Goal: Task Accomplishment & Management: Manage account settings

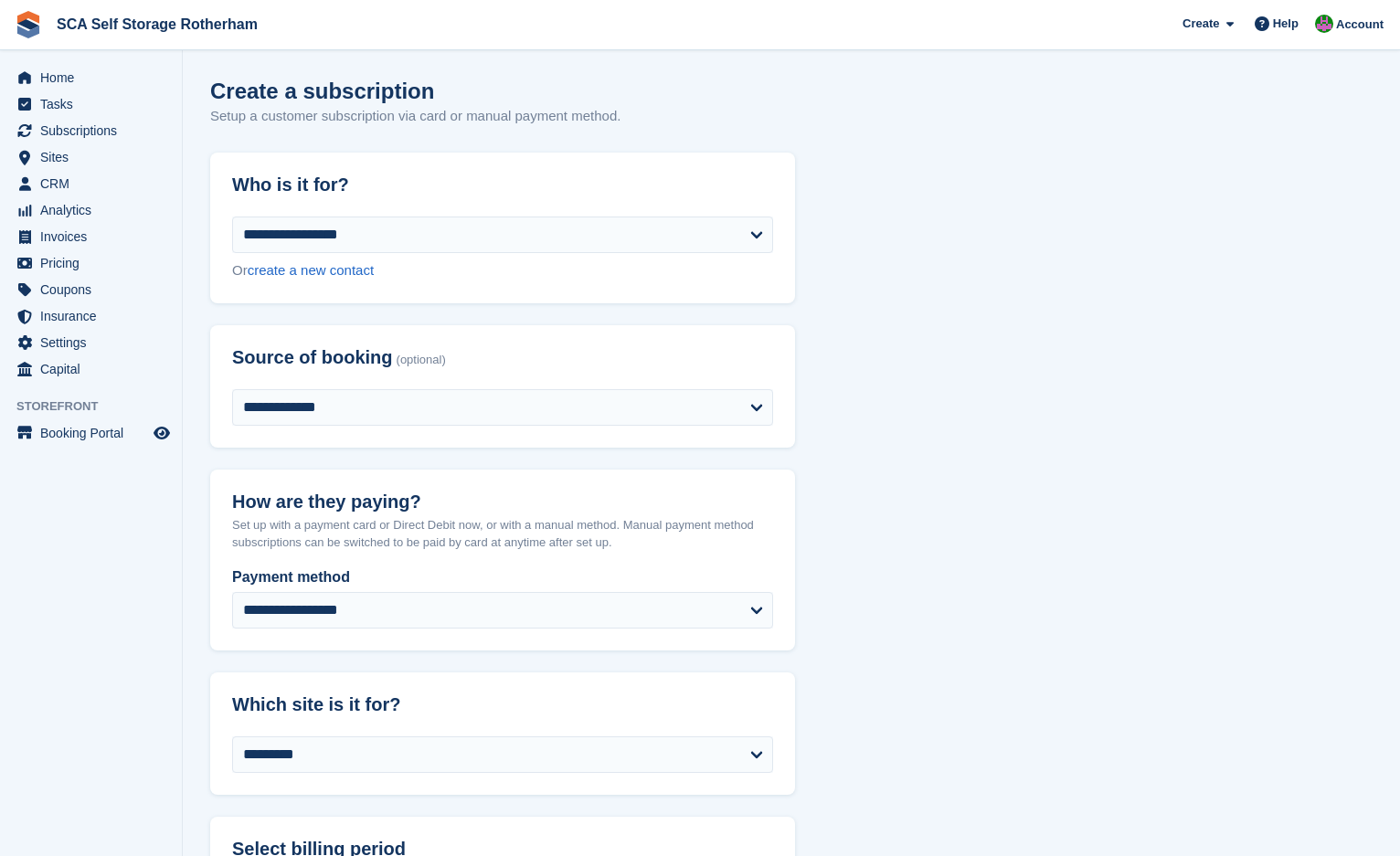
scroll to position [2019, 0]
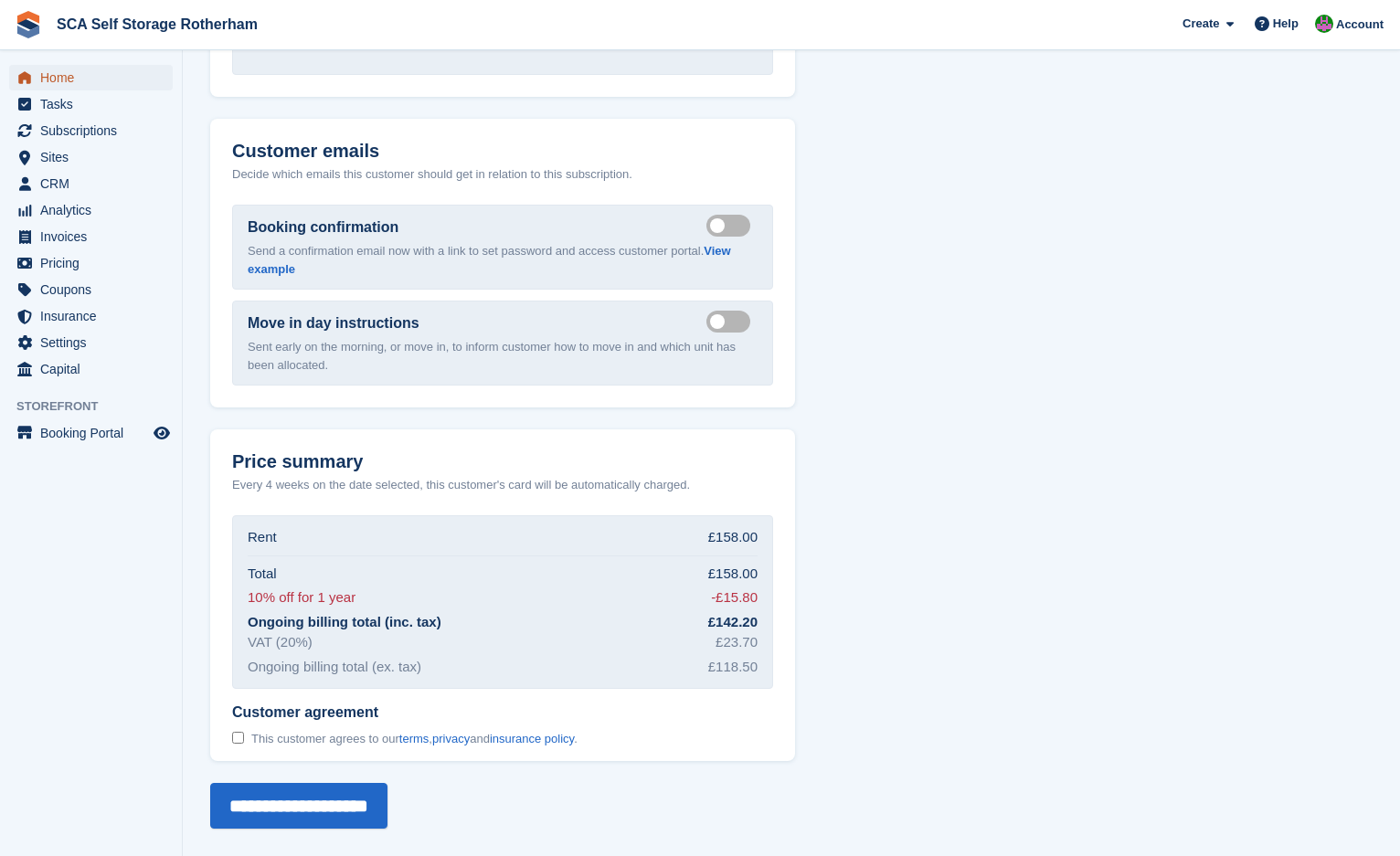
click at [121, 80] on span "Home" at bounding box center [95, 77] width 109 height 25
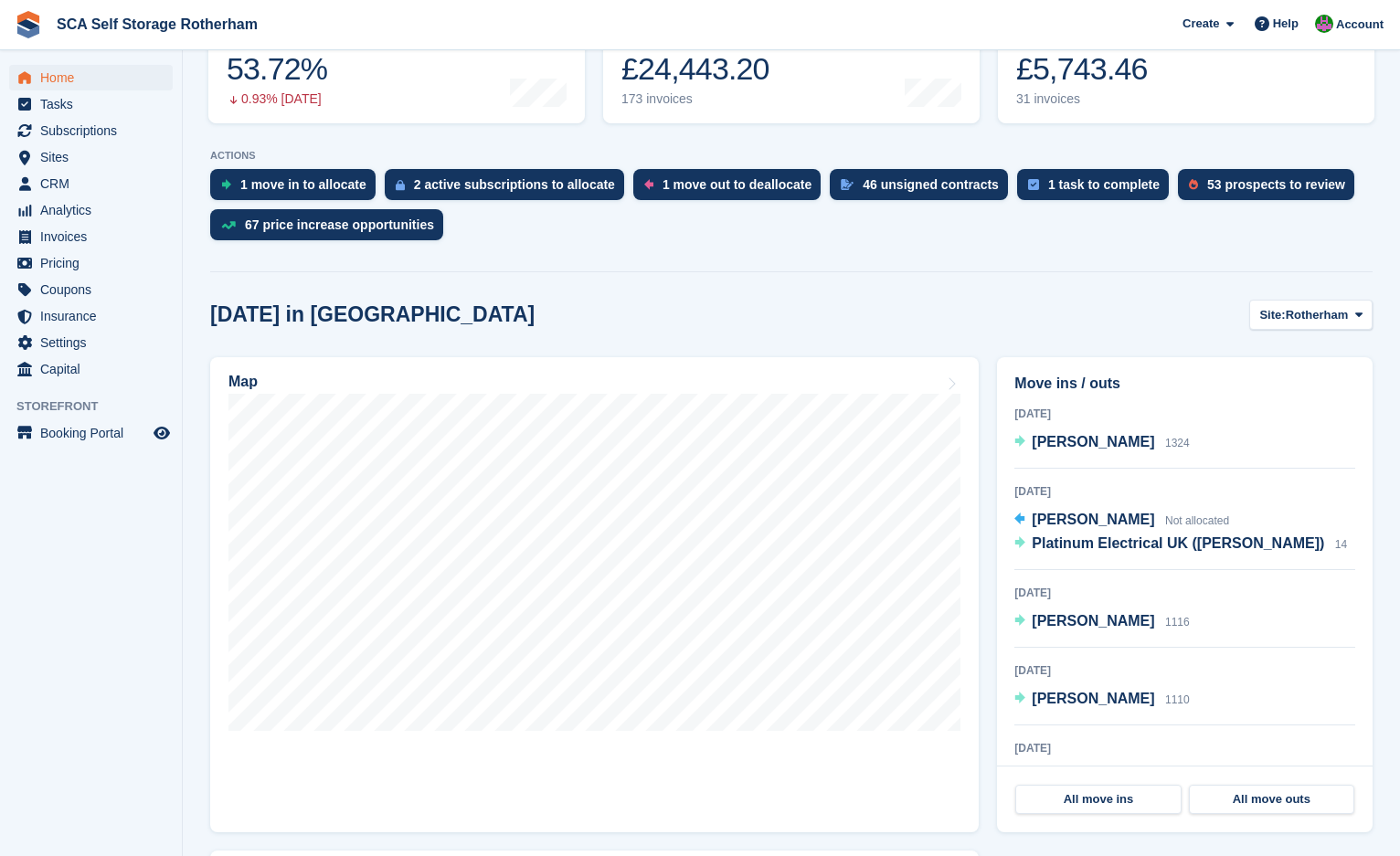
scroll to position [297, 0]
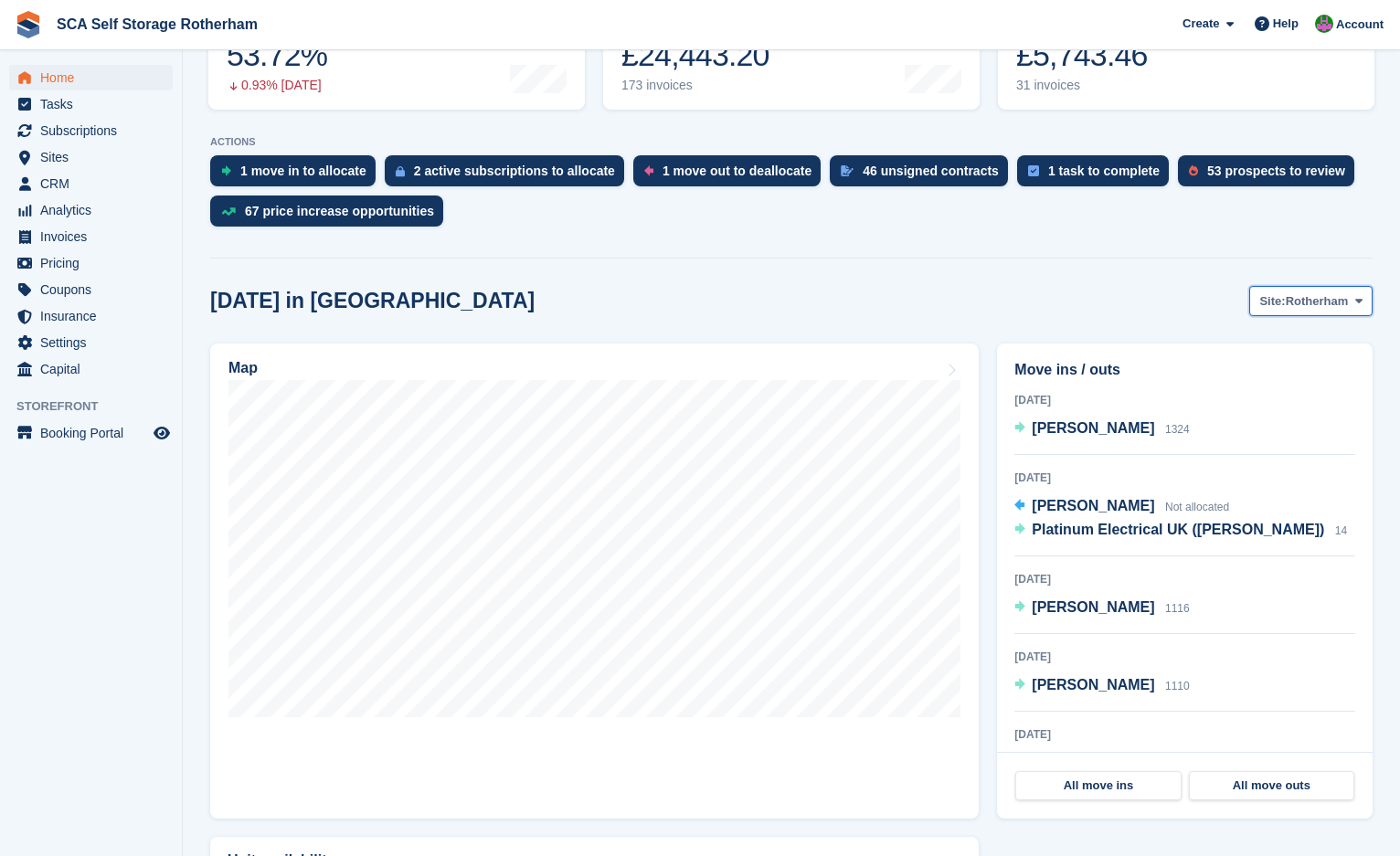
click at [1289, 314] on button "Site: [GEOGRAPHIC_DATA]" at bounding box center [1310, 301] width 123 height 30
click at [1357, 25] on span "Account" at bounding box center [1359, 24] width 48 height 19
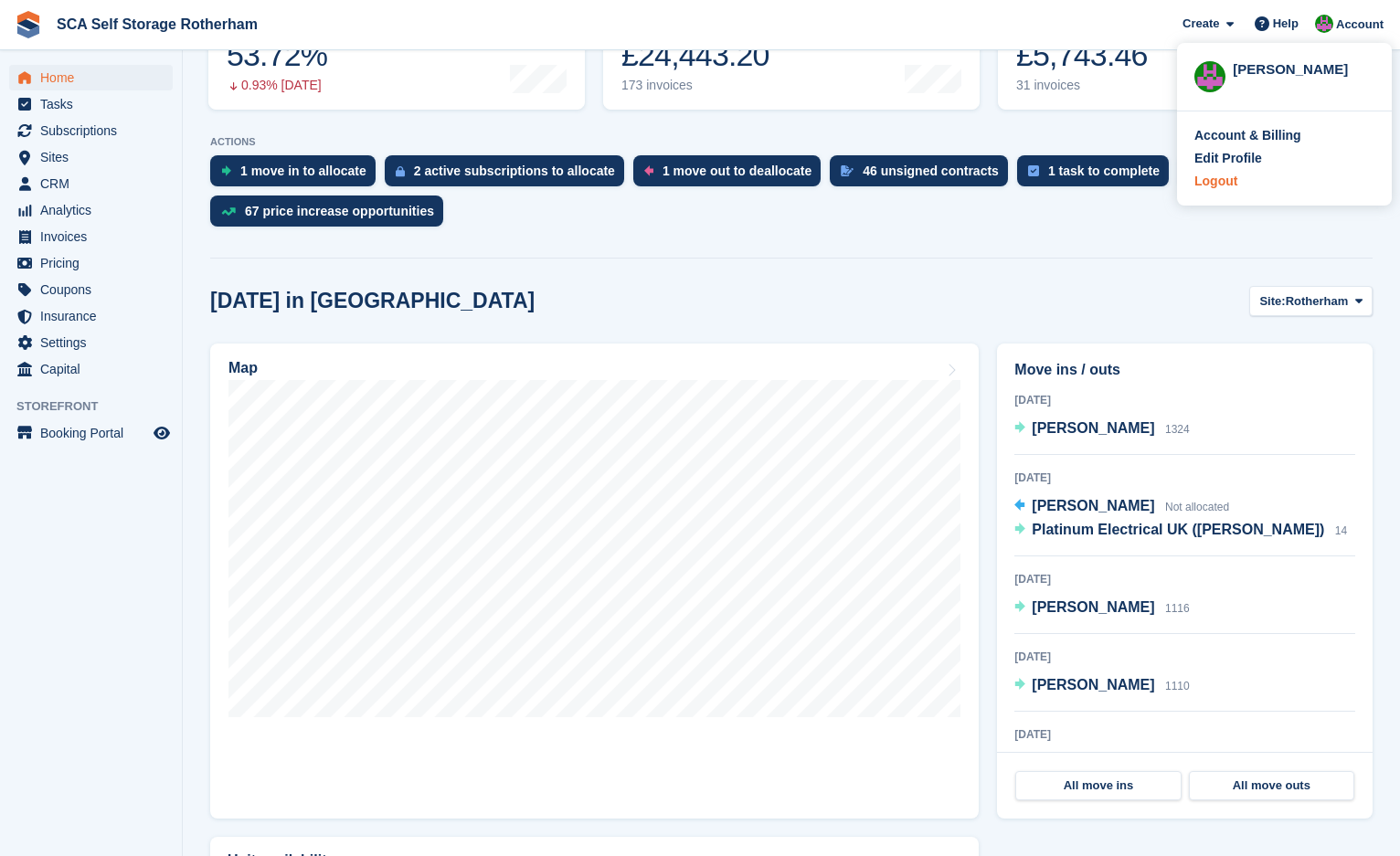
click at [1202, 186] on div "Logout" at bounding box center [1215, 182] width 43 height 20
